Goal: Navigation & Orientation: Go to known website

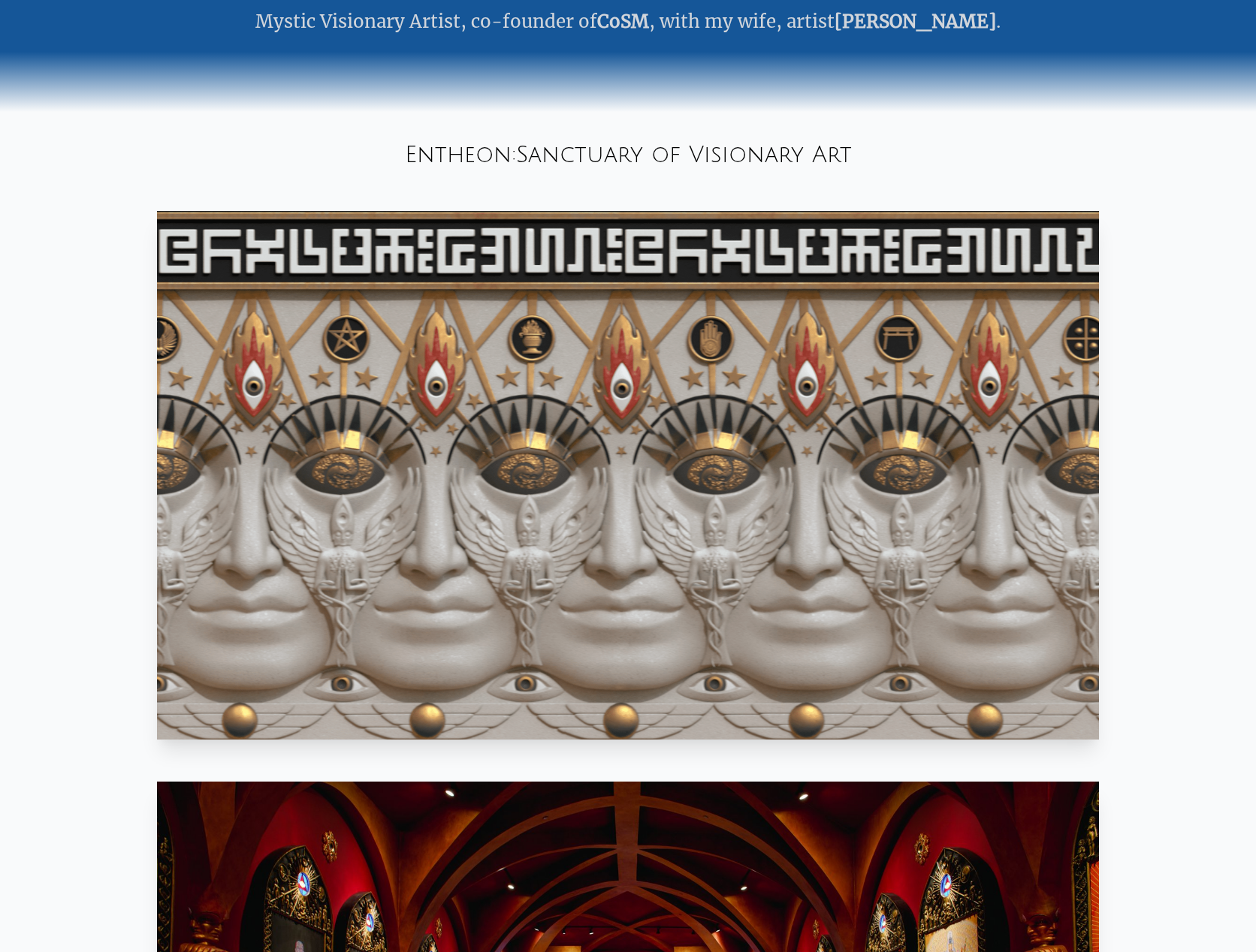
scroll to position [1008, 0]
